Goal: Check status

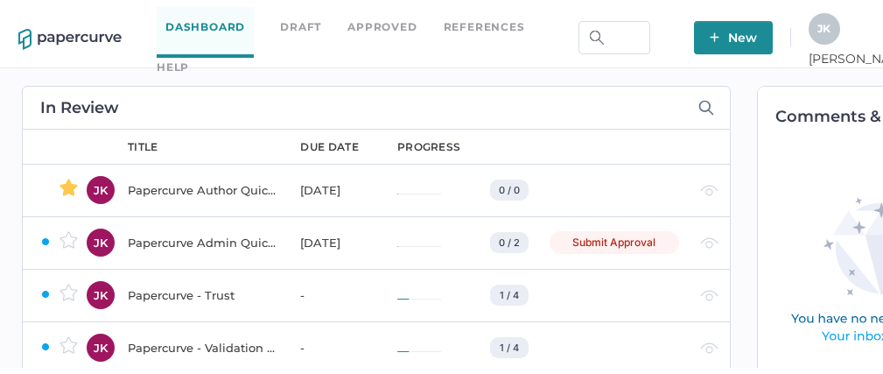
scroll to position [0, 24]
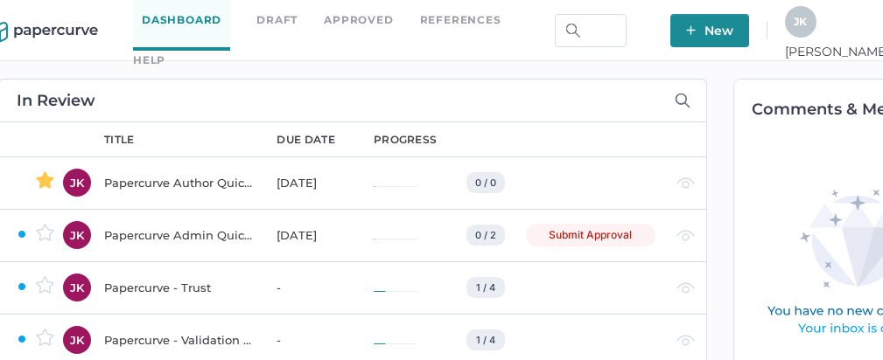
click at [816, 32] on div "J K" at bounding box center [800, 21] width 31 height 31
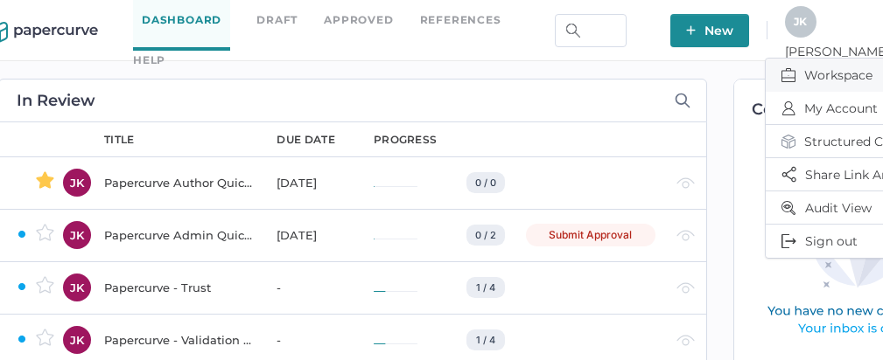
click at [806, 73] on span "Workspace" at bounding box center [854, 75] width 147 height 33
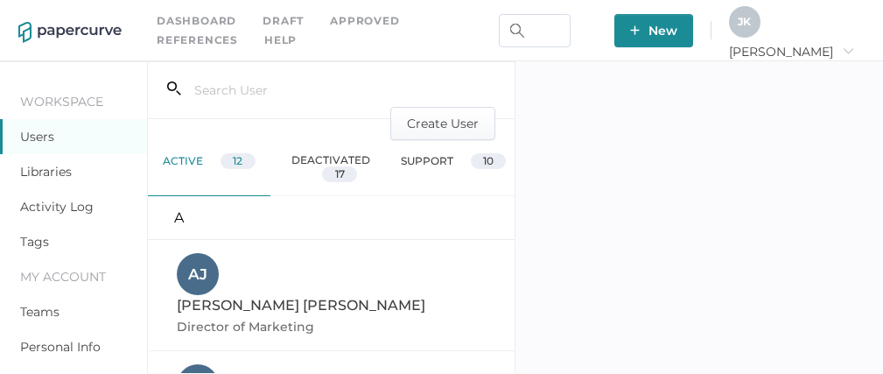
click at [46, 201] on link "Activity Log" at bounding box center [56, 207] width 73 height 16
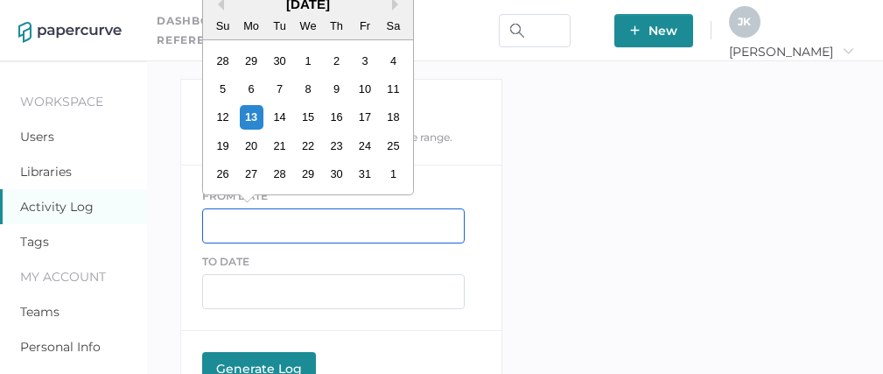
click at [227, 211] on input "text" at bounding box center [333, 225] width 262 height 35
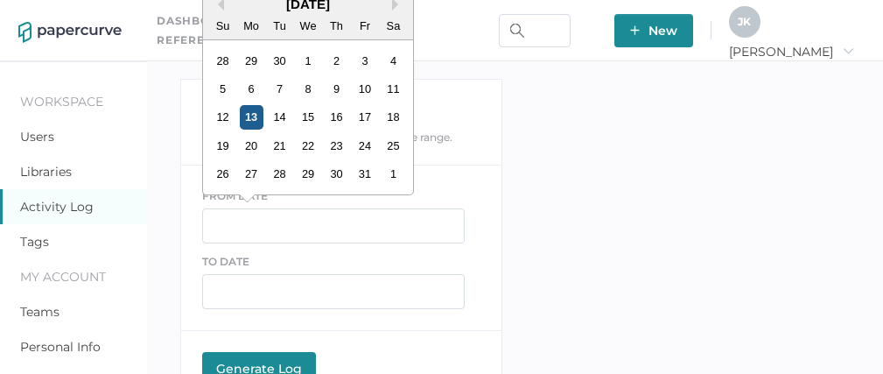
click at [249, 114] on div "13" at bounding box center [252, 117] width 24 height 24
type input "10/13/2025"
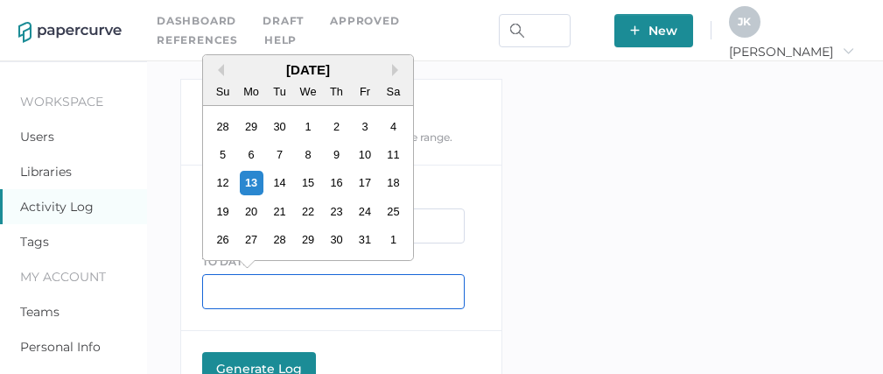
click at [254, 289] on input "text" at bounding box center [333, 291] width 262 height 35
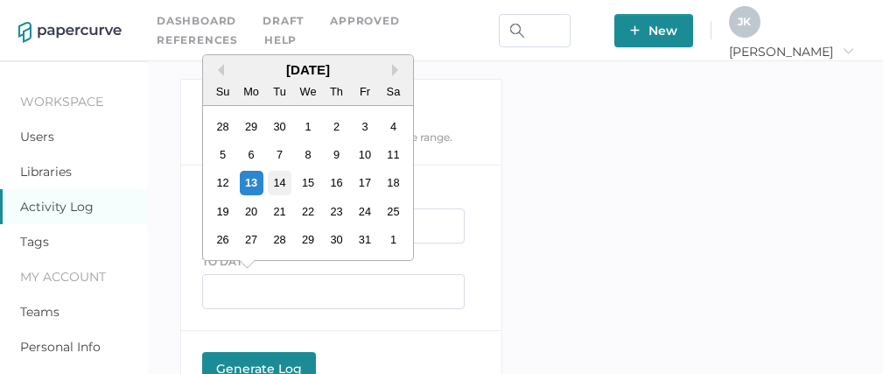
click at [283, 185] on div "14" at bounding box center [280, 183] width 24 height 24
type input "10/14/2025"
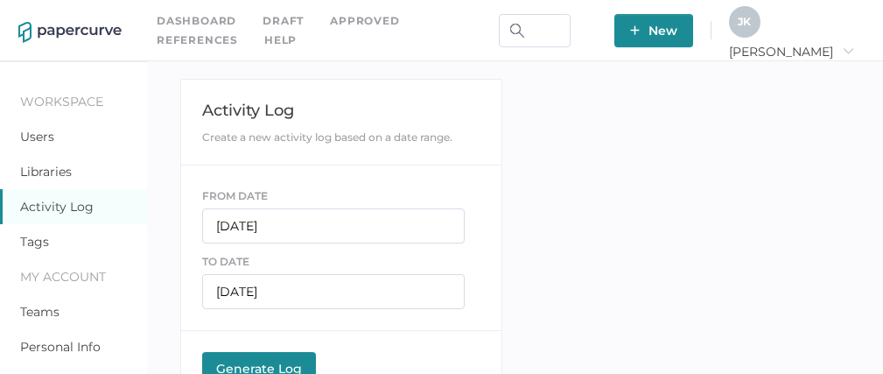
click at [261, 366] on div "Generate Log" at bounding box center [259, 368] width 96 height 16
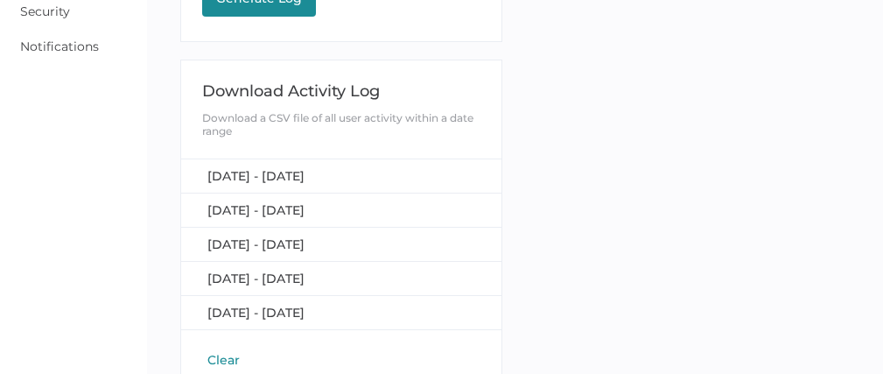
scroll to position [368, 0]
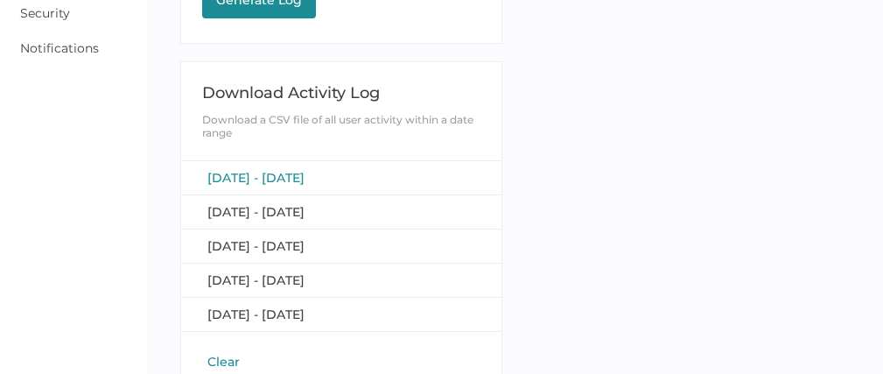
click at [291, 171] on span "October 13, 2025 - October 14, 2025" at bounding box center [255, 178] width 97 height 16
